Goal: Task Accomplishment & Management: Manage account settings

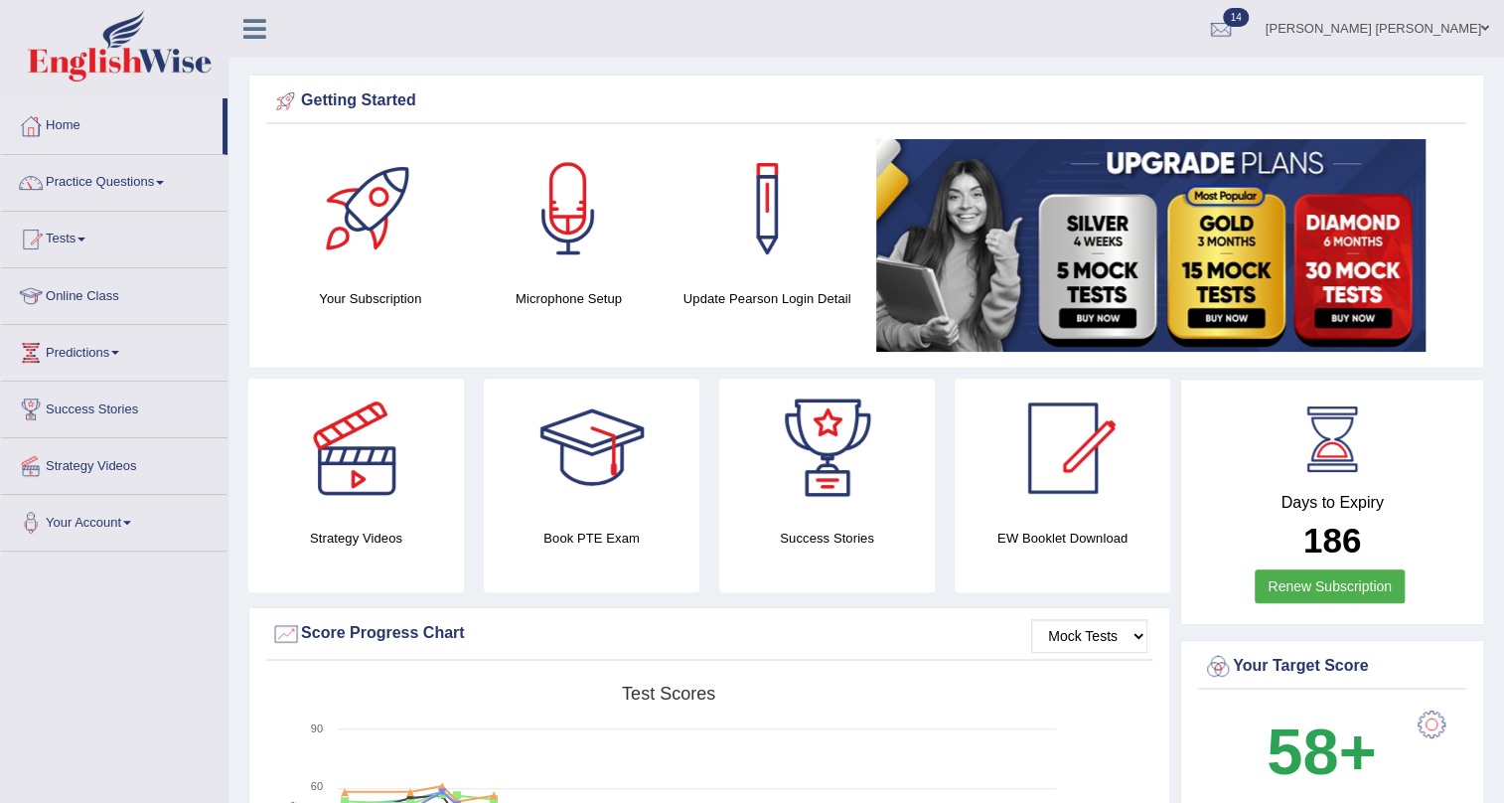
click at [1441, 32] on link "Prabh Simran Singh" at bounding box center [1377, 26] width 253 height 52
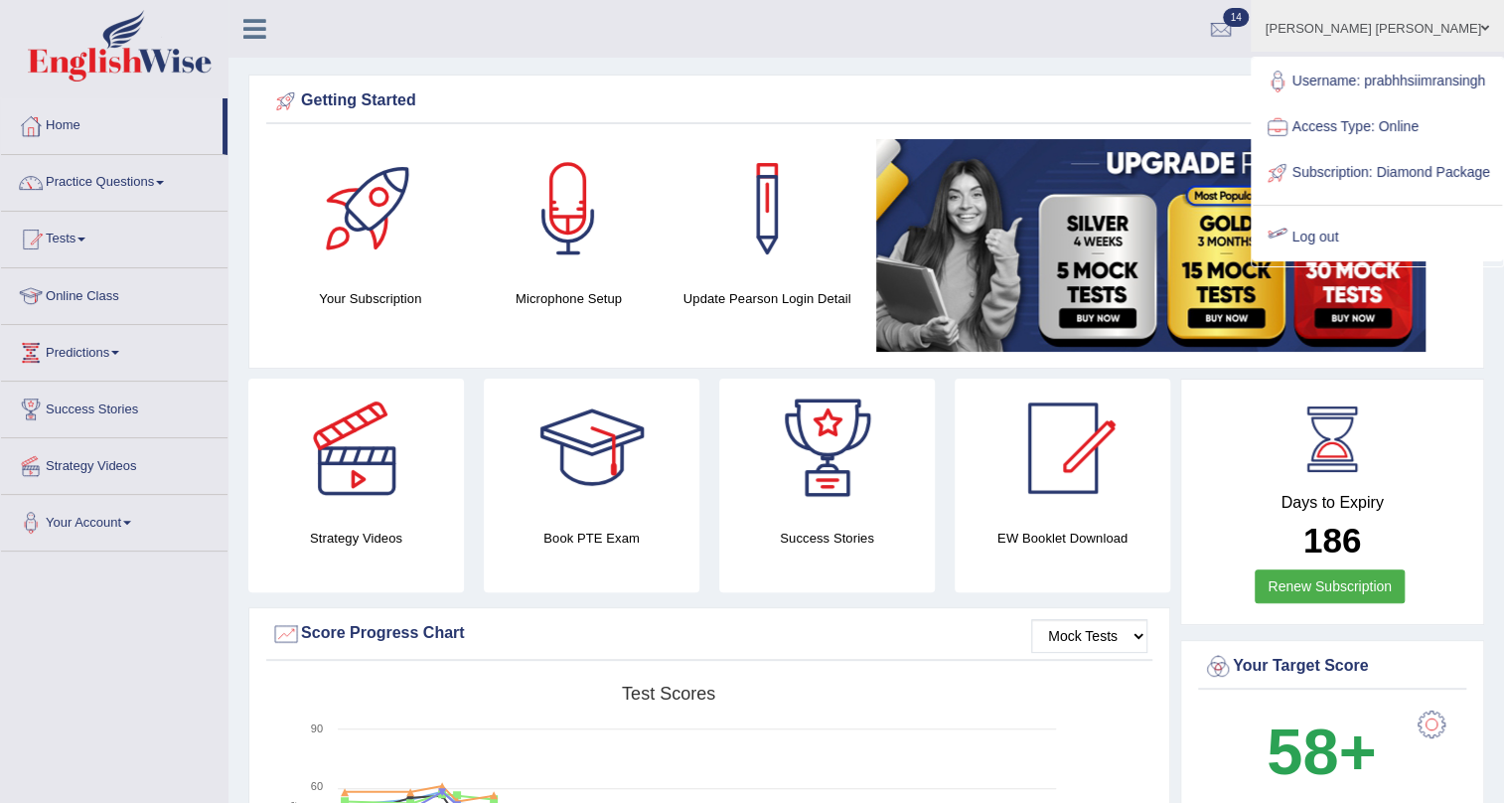
click at [1346, 260] on link "Log out" at bounding box center [1377, 238] width 249 height 46
